Goal: Task Accomplishment & Management: Manage account settings

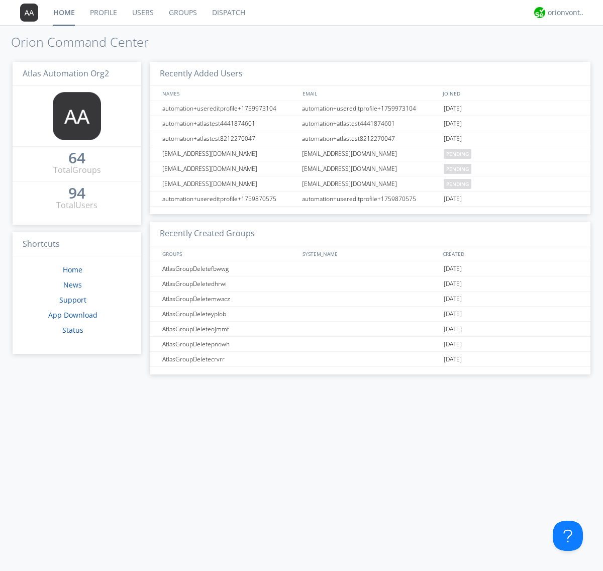
click at [182, 13] on link "Groups" at bounding box center [182, 12] width 43 height 25
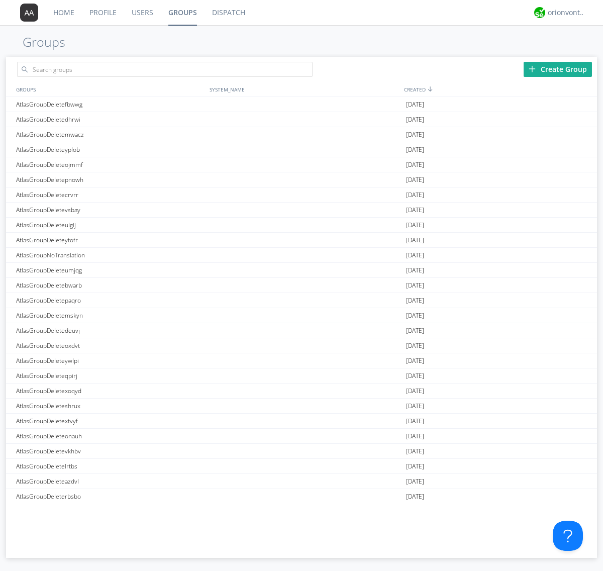
click at [557, 69] on div "Create Group" at bounding box center [557, 69] width 68 height 15
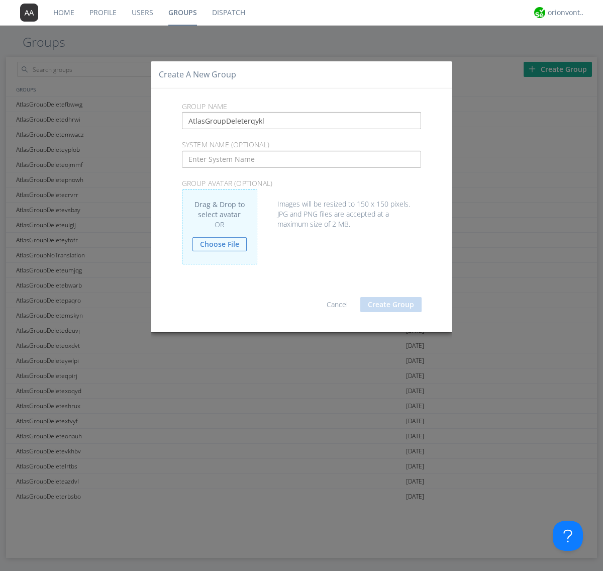
type input "AtlasGroupDeleterqykl"
click at [391, 304] on button "Create Group" at bounding box center [390, 304] width 61 height 15
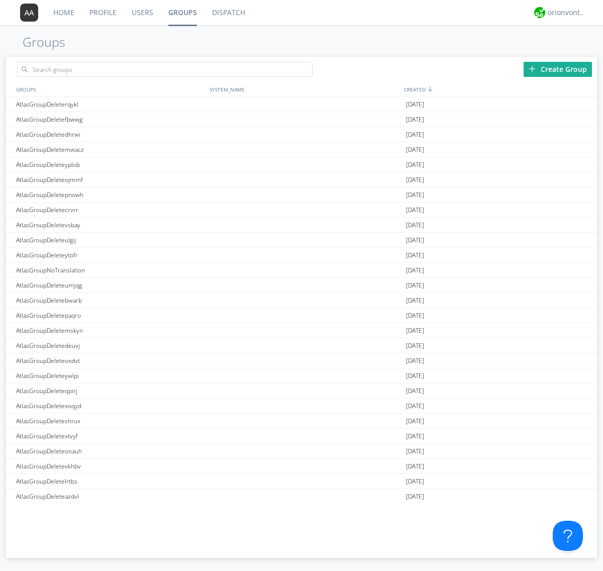
click at [182, 13] on link "Groups" at bounding box center [183, 12] width 44 height 25
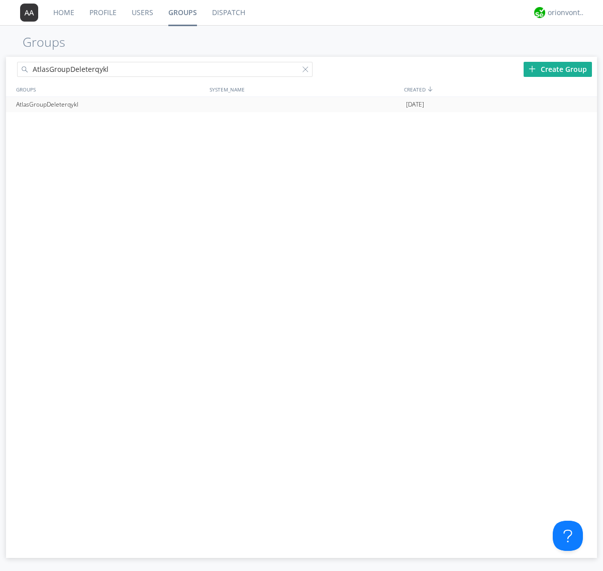
type input "AtlasGroupDeleterqykl"
click at [584, 104] on div at bounding box center [584, 104] width 10 height 8
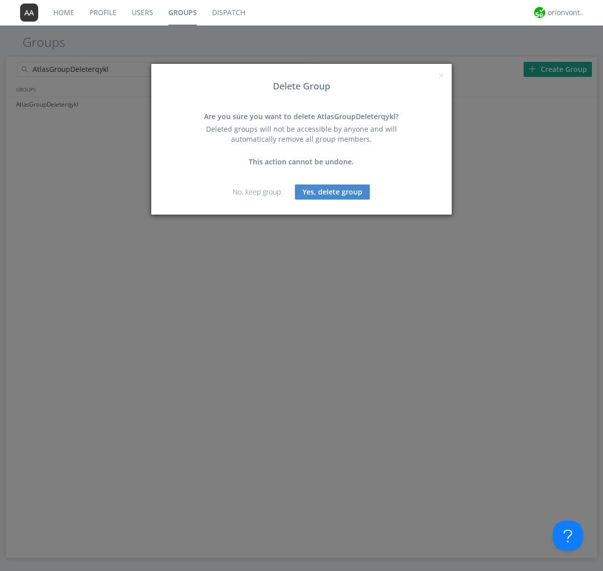
click at [332, 191] on button "Yes, delete group" at bounding box center [332, 191] width 75 height 15
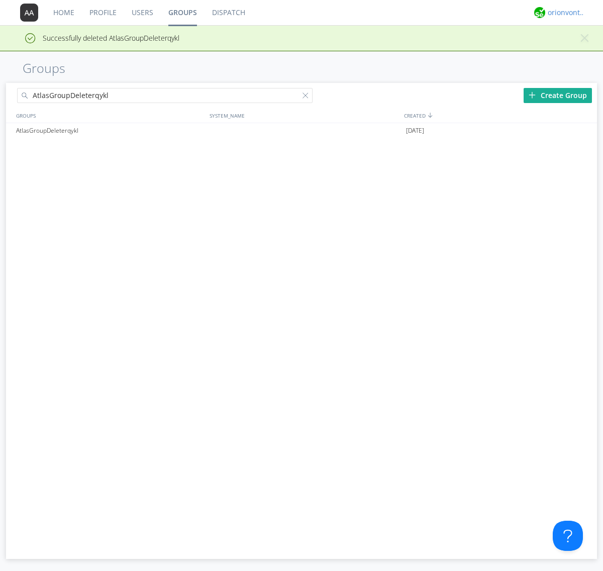
click at [564, 13] on div "orionvontas+atlas+automation+org2" at bounding box center [566, 13] width 38 height 10
